Goal: Transaction & Acquisition: Obtain resource

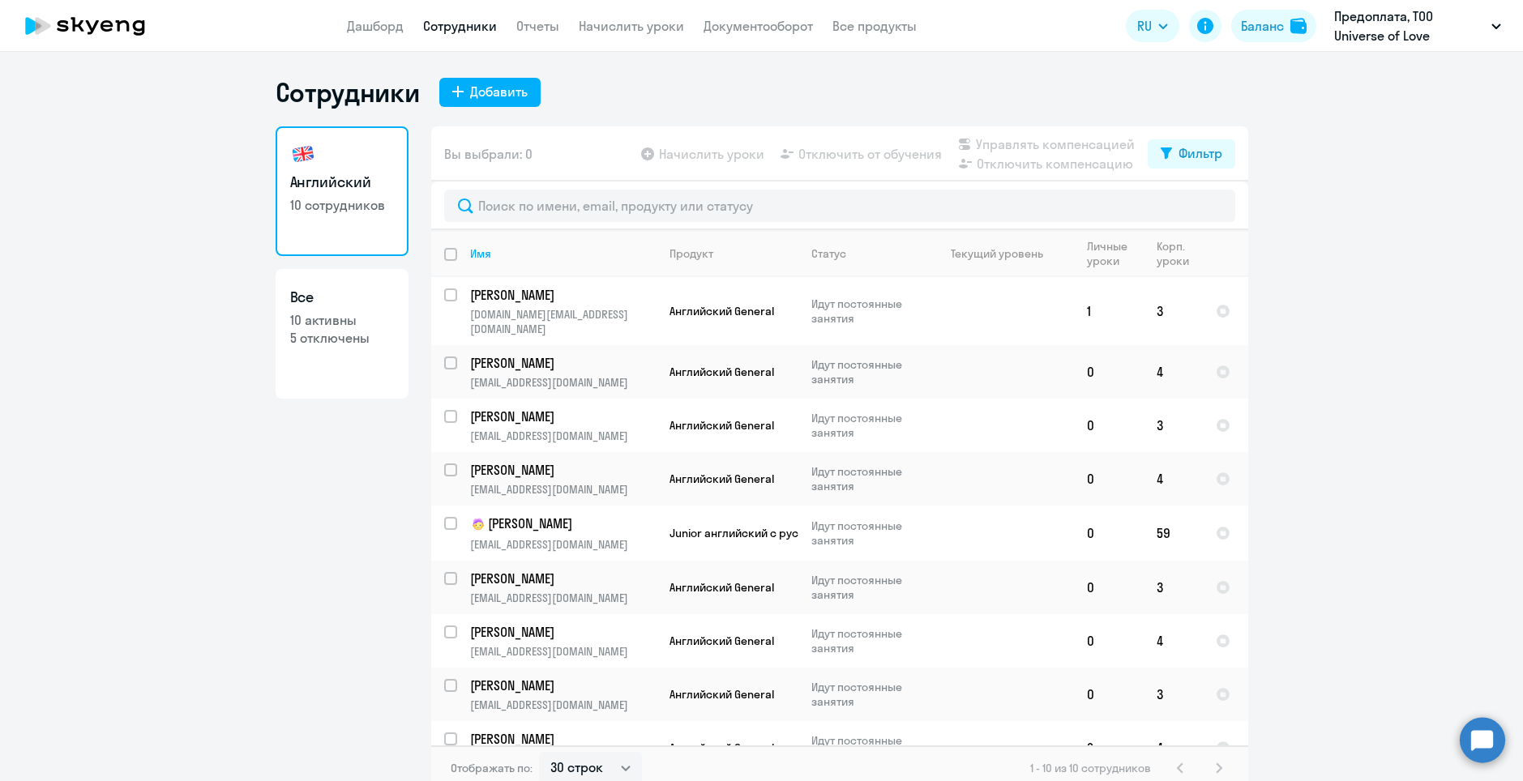
select select "30"
click at [390, 23] on link "Дашборд" at bounding box center [375, 26] width 57 height 16
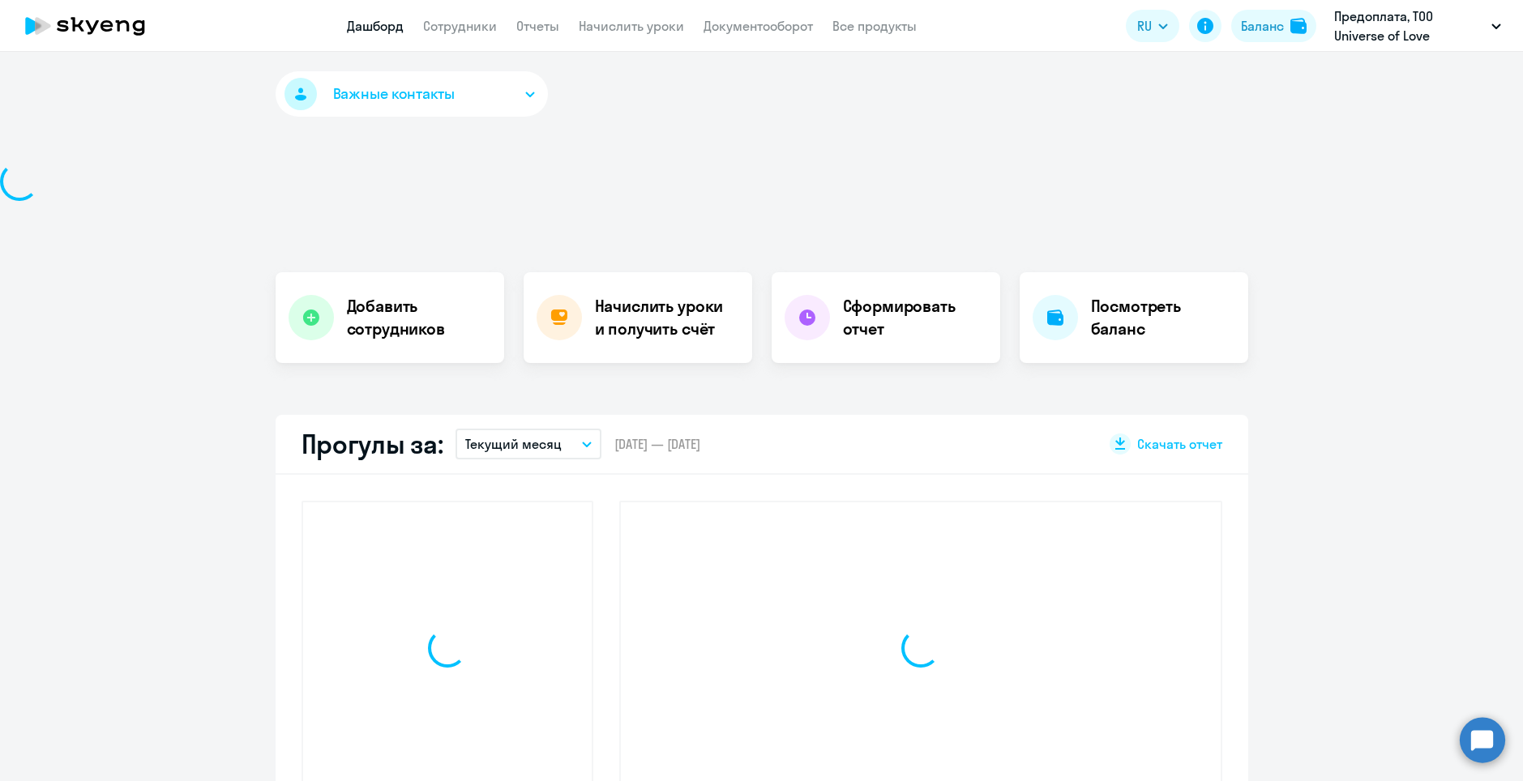
select select "30"
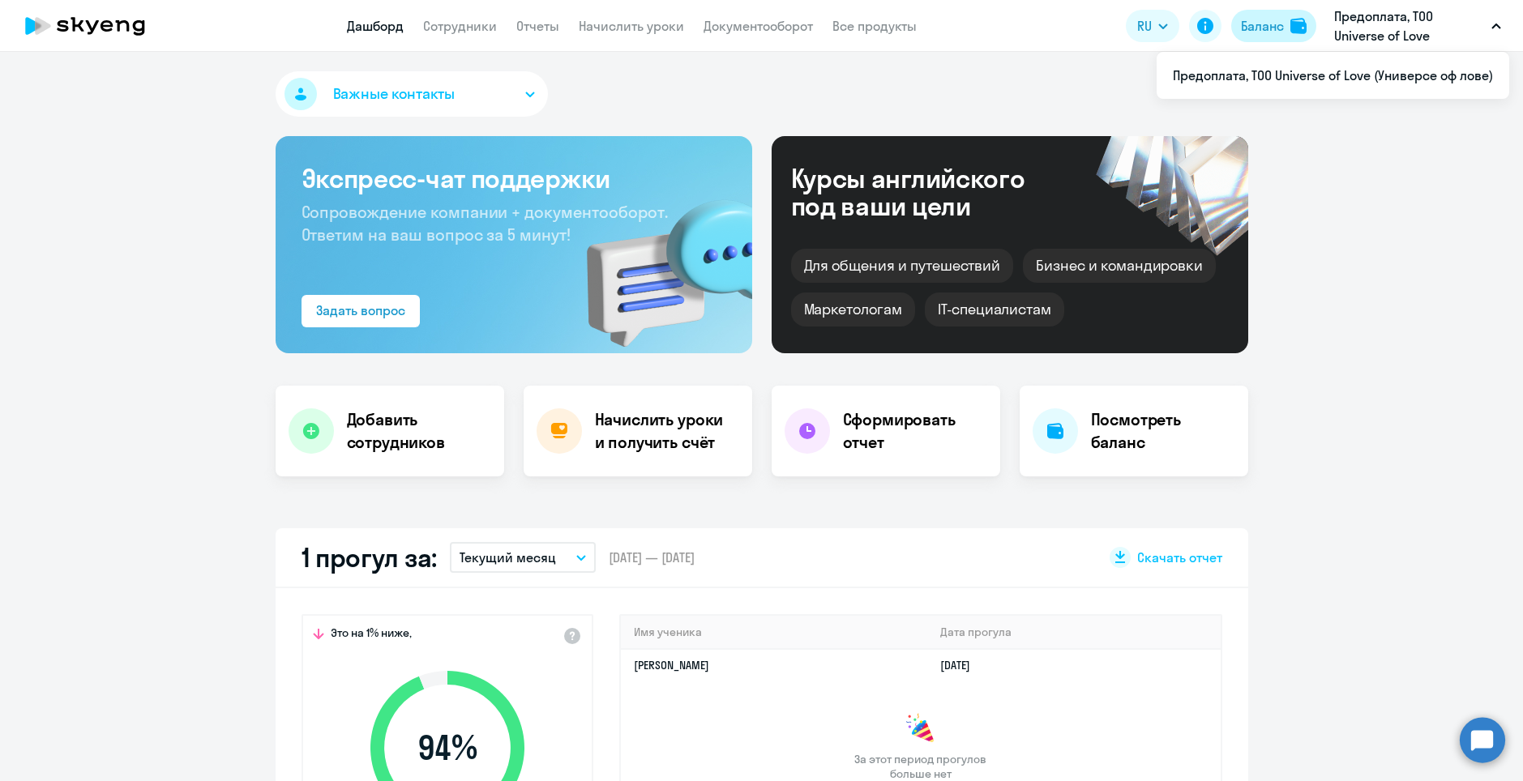
click at [1262, 21] on div "Баланс" at bounding box center [1262, 25] width 43 height 19
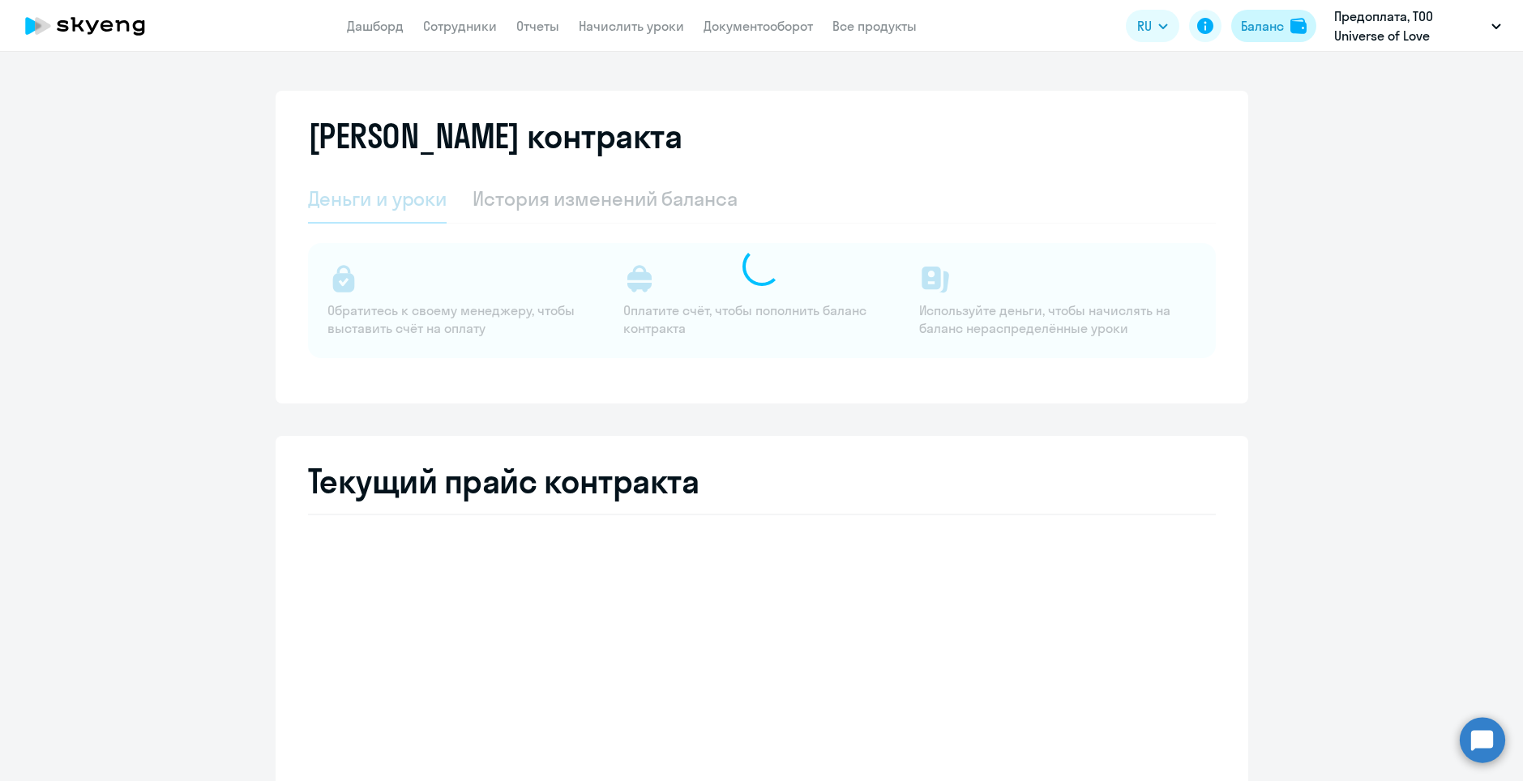
select select "english_adult_not_native_speaker"
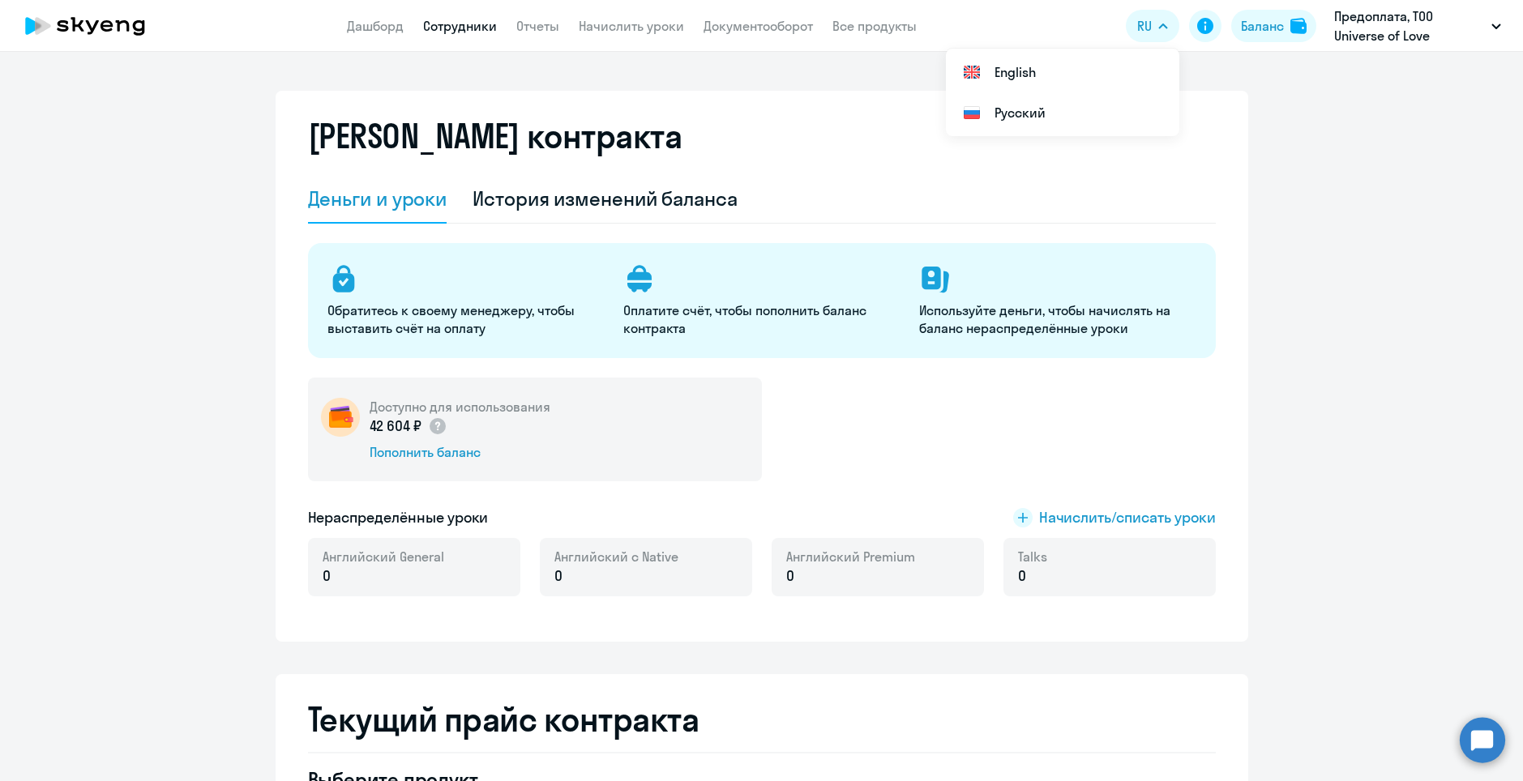
click at [450, 19] on link "Сотрудники" at bounding box center [460, 26] width 74 height 16
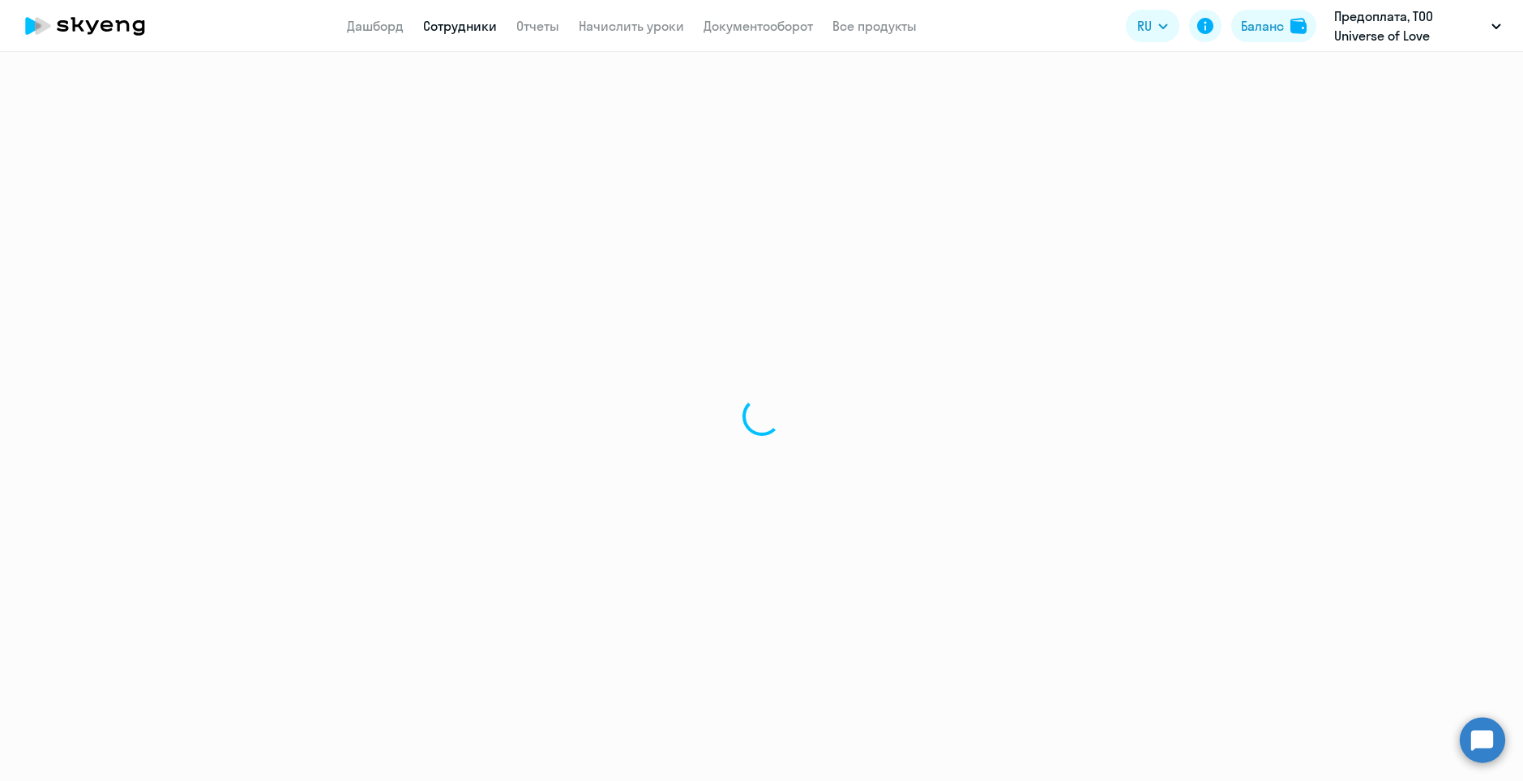
select select "30"
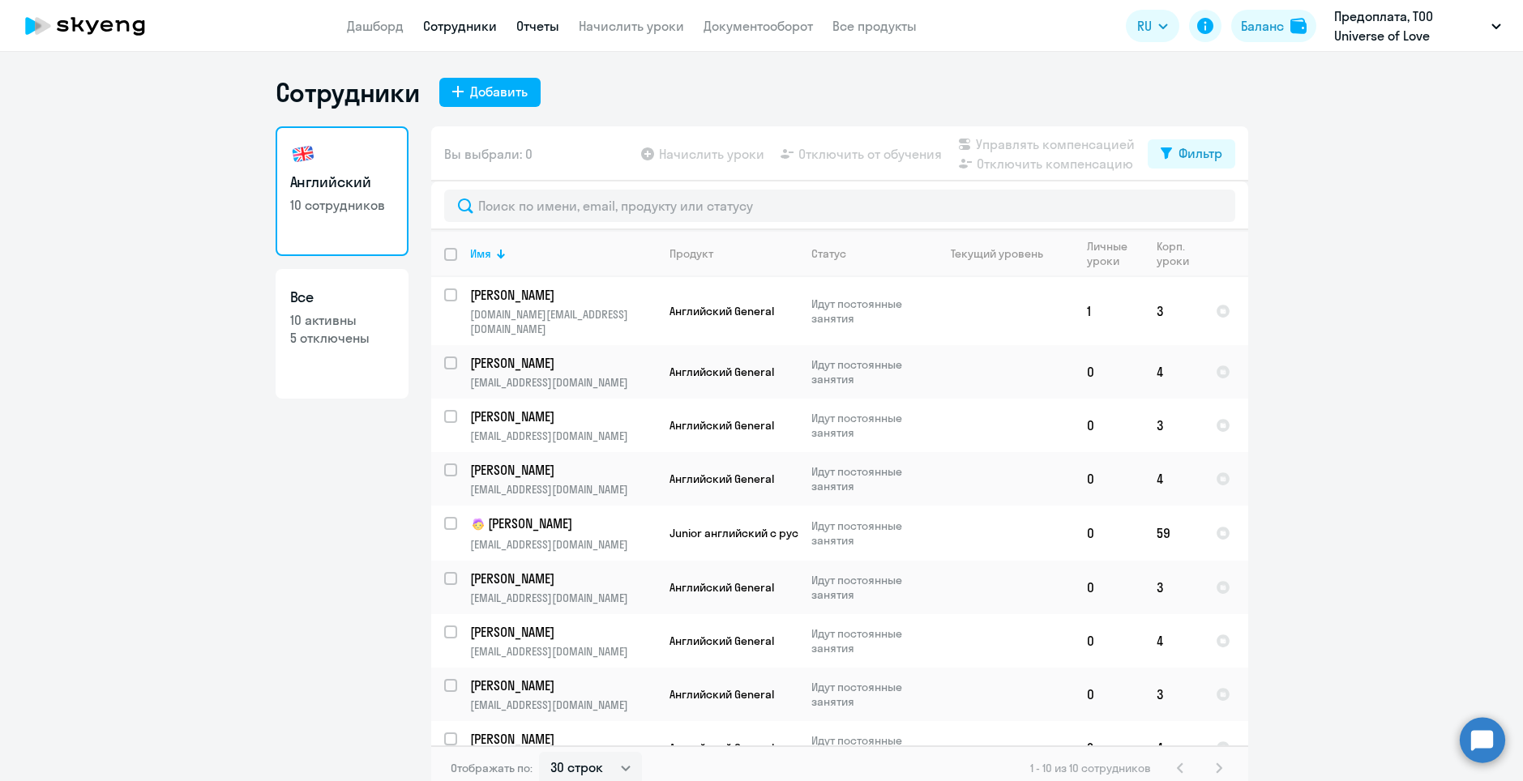
click at [528, 32] on link "Отчеты" at bounding box center [537, 26] width 43 height 16
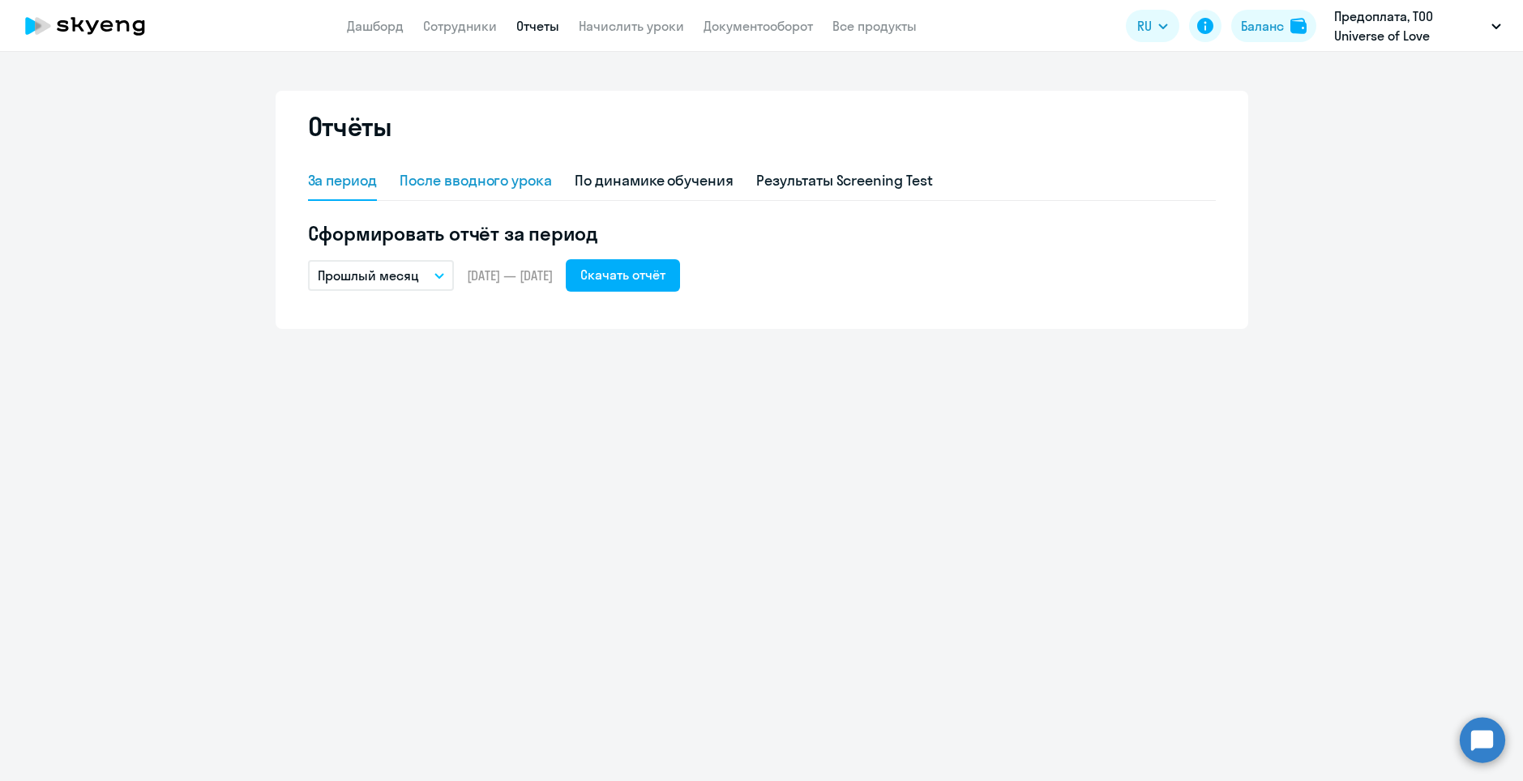
click at [474, 170] on div "После вводного урока" at bounding box center [475, 180] width 152 height 21
select select "10"
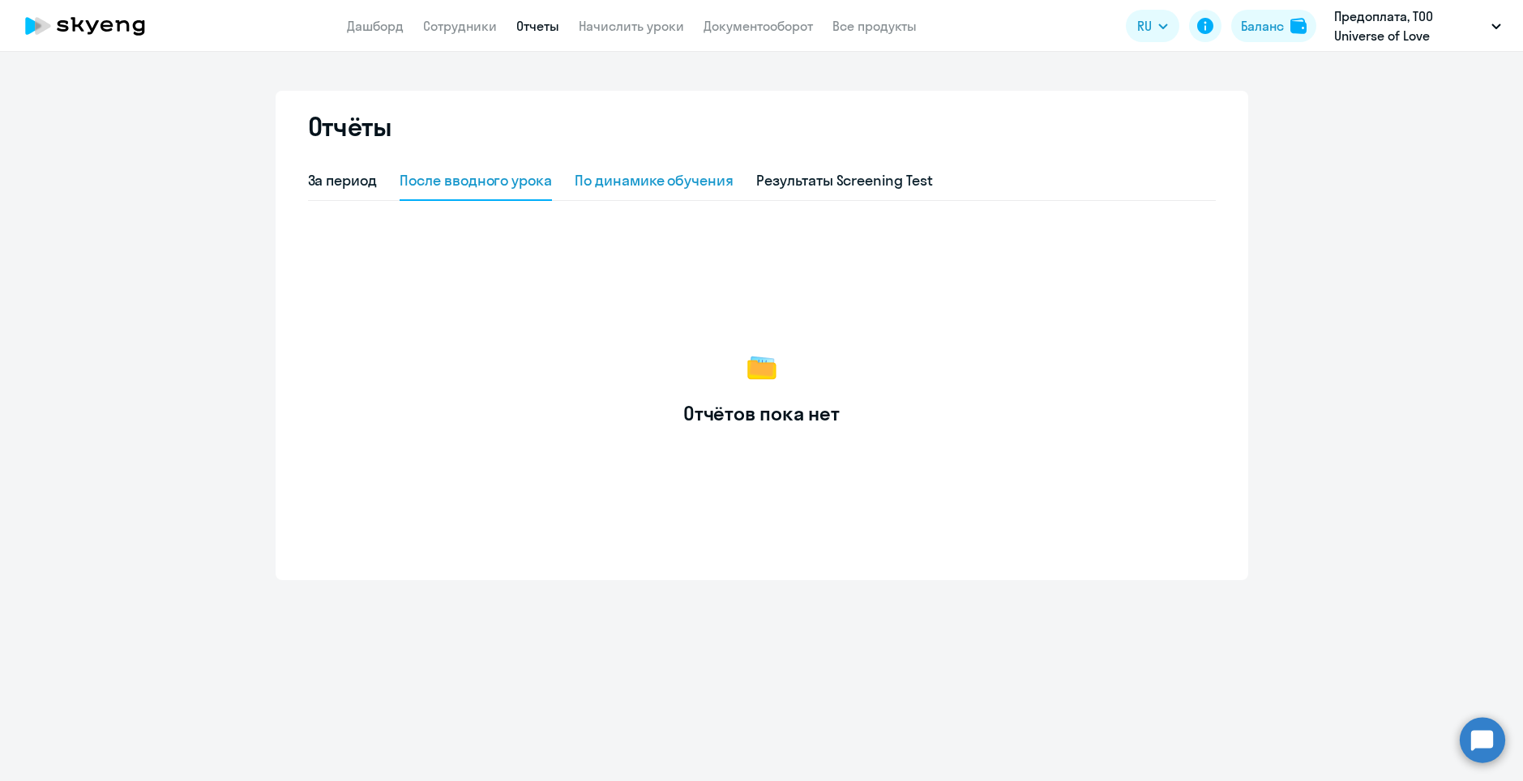
drag, startPoint x: 683, startPoint y: 173, endPoint x: 701, endPoint y: 182, distance: 19.9
click at [694, 184] on div "По динамике обучения" at bounding box center [654, 180] width 159 height 21
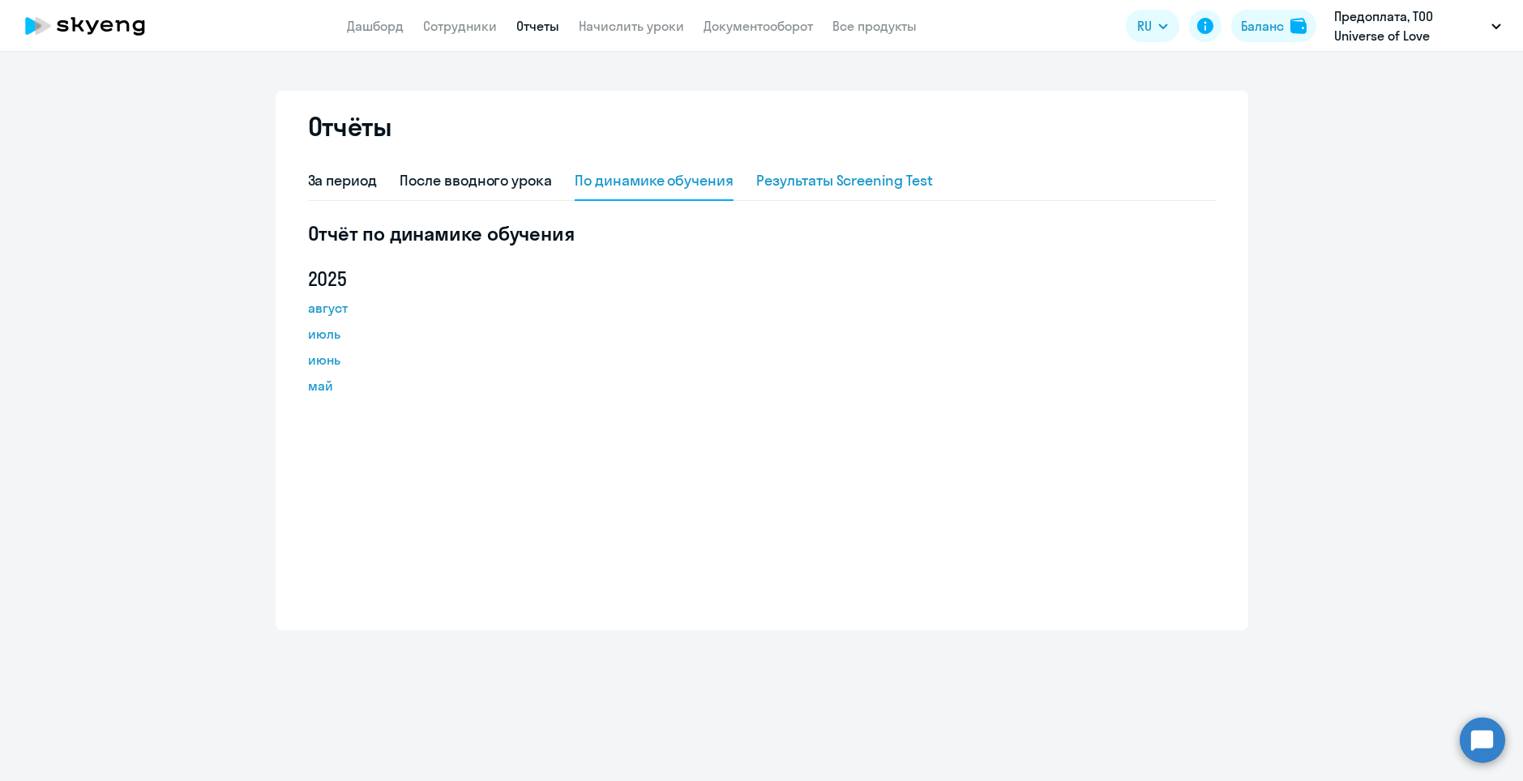
click at [874, 175] on div "Результаты Screening Test" at bounding box center [844, 180] width 177 height 21
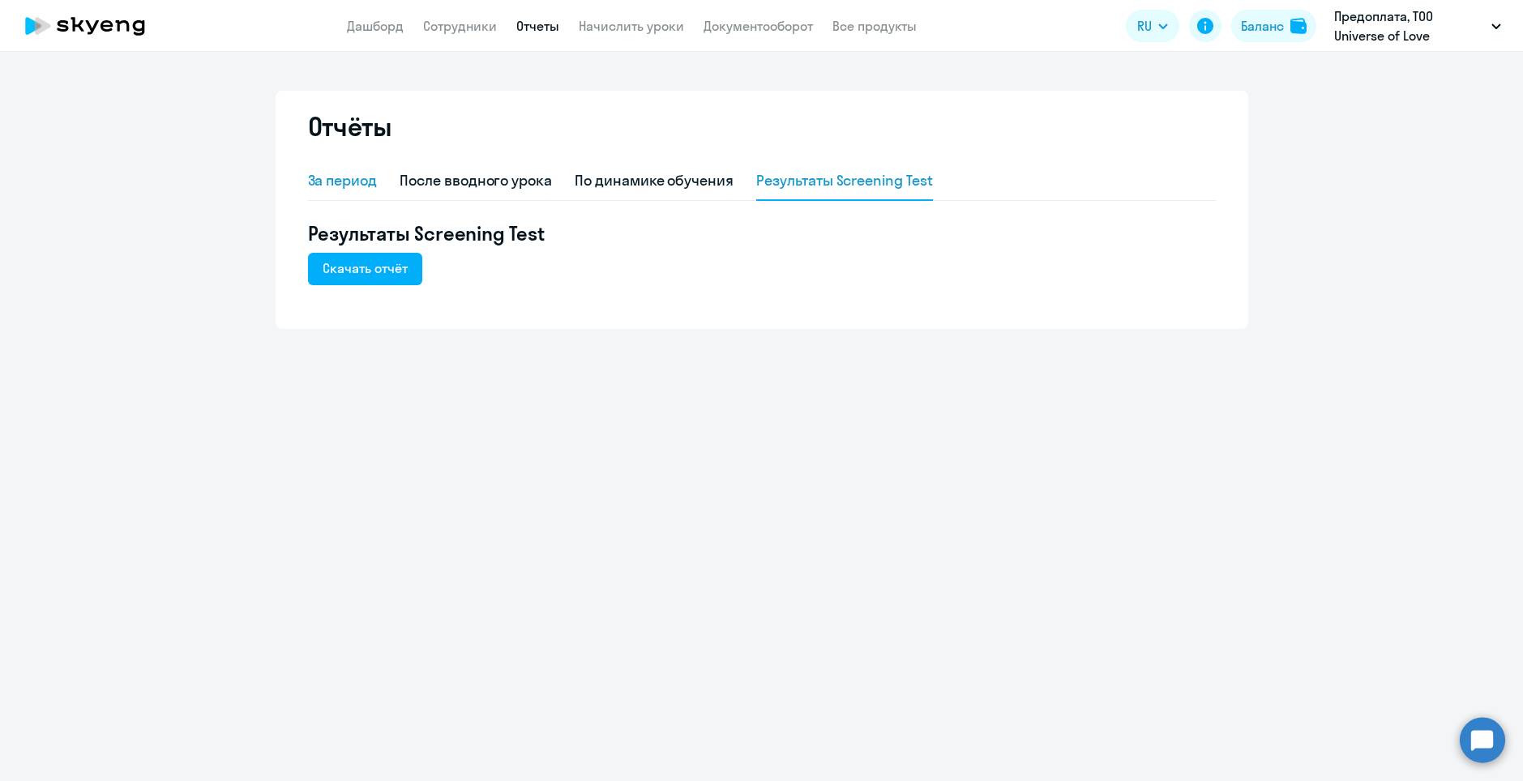
click at [378, 178] on div "За период" at bounding box center [343, 180] width 70 height 21
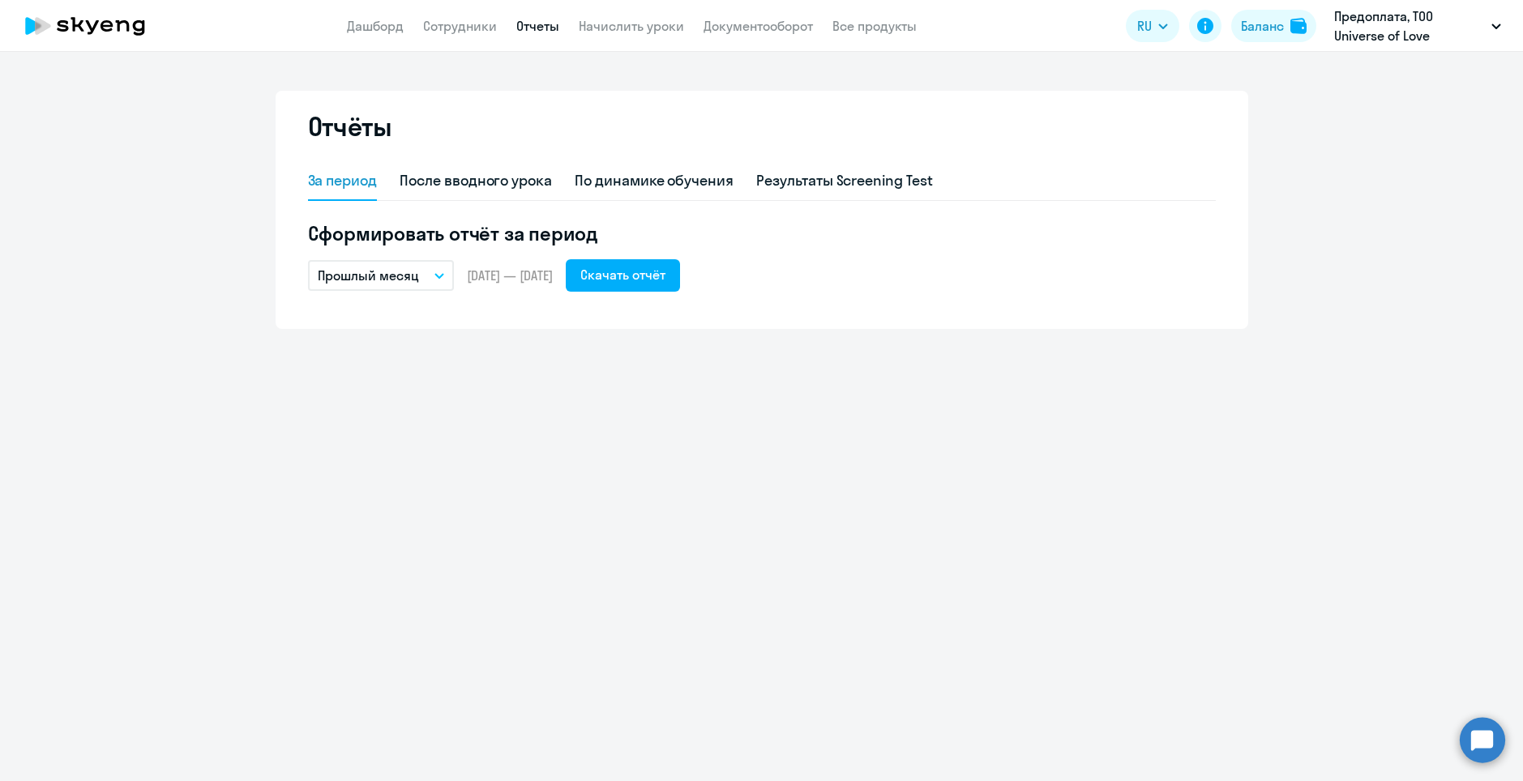
click at [425, 277] on button "Прошлый месяц" at bounding box center [381, 275] width 146 height 31
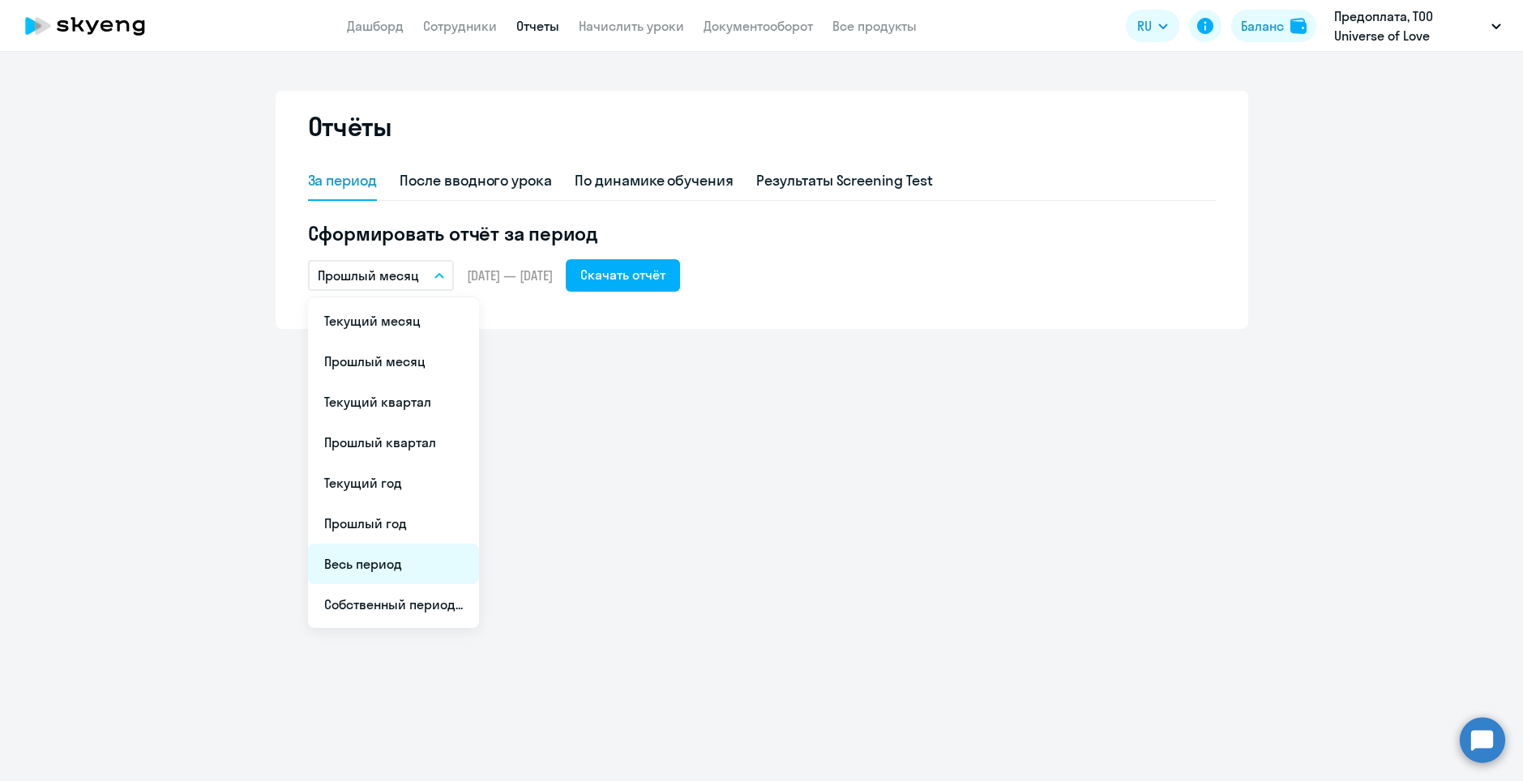
click at [387, 564] on li "Весь период" at bounding box center [393, 564] width 171 height 41
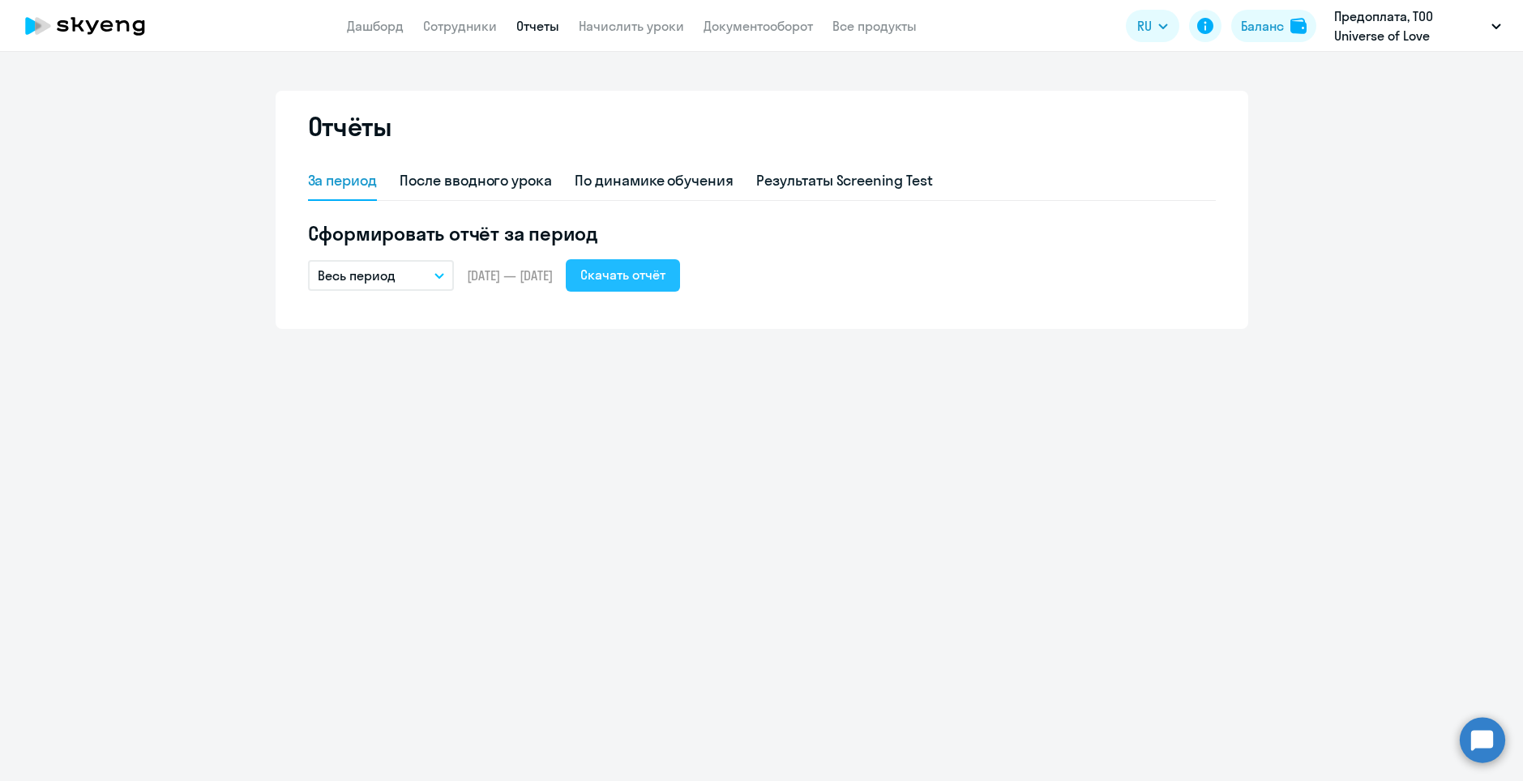
click at [665, 274] on div "Скачать отчёт" at bounding box center [622, 274] width 85 height 19
